Goal: Information Seeking & Learning: Learn about a topic

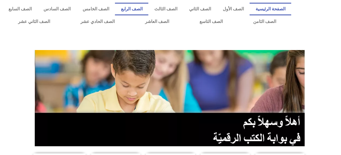
click at [148, 8] on link "الصف الرابع" at bounding box center [131, 9] width 33 height 13
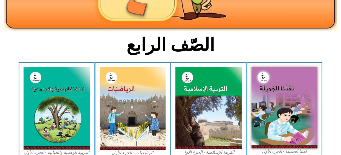
scroll to position [137, 0]
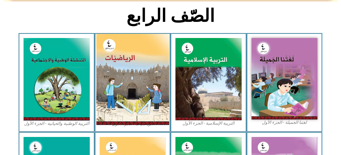
click at [128, 67] on img at bounding box center [132, 79] width 73 height 91
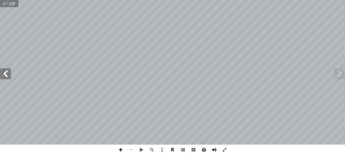
click at [185, 152] on span at bounding box center [183, 150] width 10 height 10
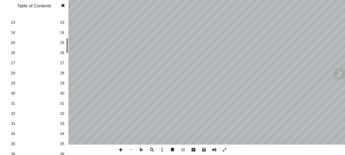
click at [60, 93] on span "30" at bounding box center [62, 94] width 4 height 6
click at [63, 6] on span at bounding box center [63, 5] width 10 height 11
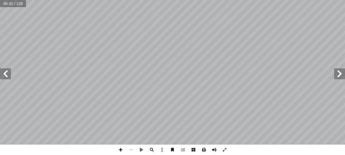
click at [4, 73] on span at bounding box center [5, 73] width 11 height 11
click at [121, 150] on span at bounding box center [120, 150] width 10 height 10
click at [122, 150] on span at bounding box center [120, 150] width 10 height 10
